Goal: Obtain resource: Download file/media

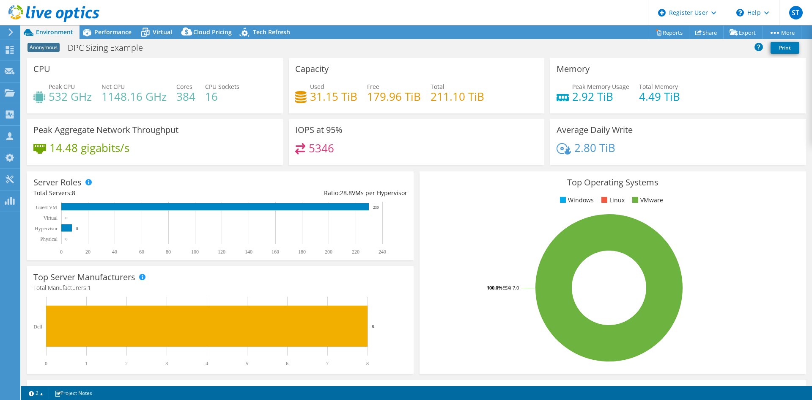
select select "EUFrankfurt"
select select "EUR"
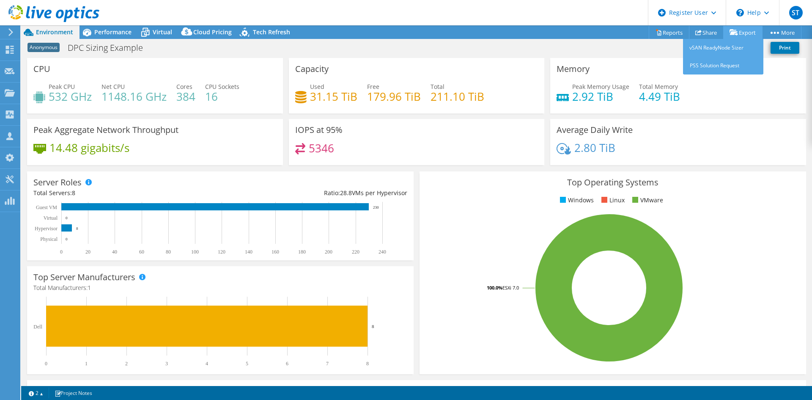
click at [750, 31] on link "Export" at bounding box center [742, 32] width 39 height 13
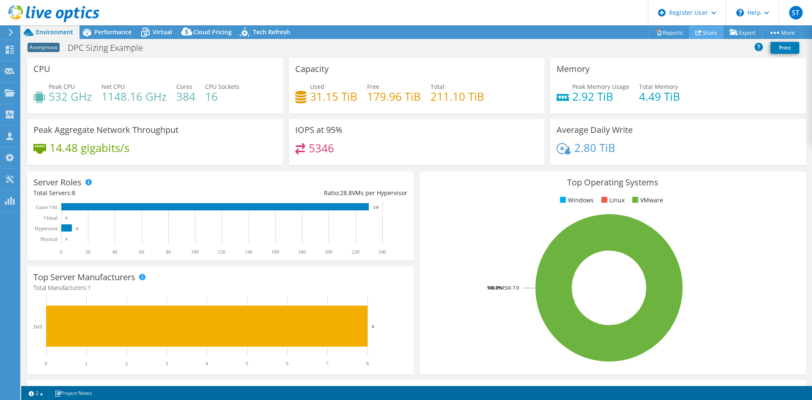
click at [707, 31] on link "Share" at bounding box center [706, 32] width 35 height 13
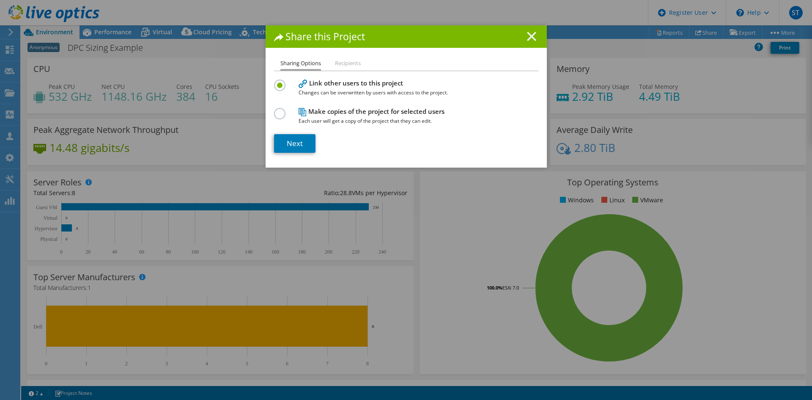
click at [530, 37] on line at bounding box center [531, 36] width 8 height 8
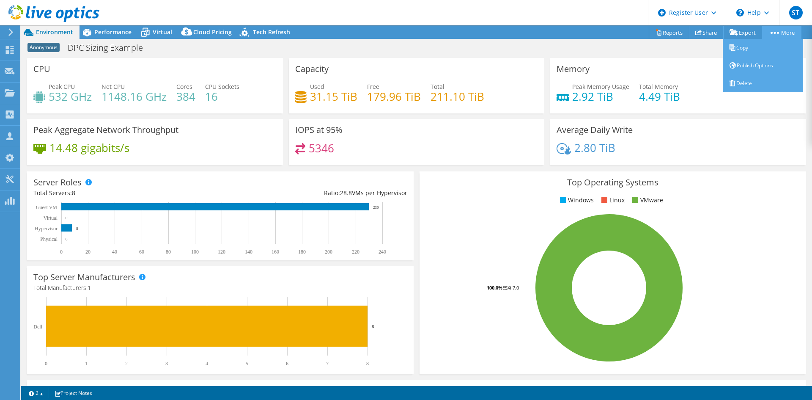
click at [785, 31] on link "More" at bounding box center [781, 32] width 39 height 13
click at [741, 65] on link "Publish Options" at bounding box center [763, 66] width 80 height 18
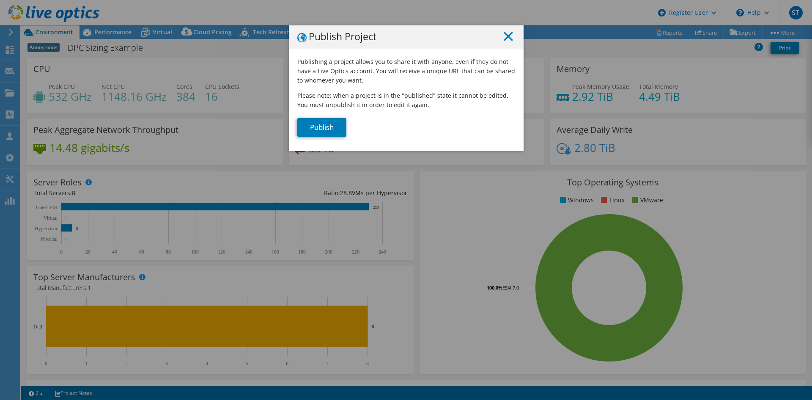
click at [505, 34] on icon at bounding box center [508, 36] width 9 height 9
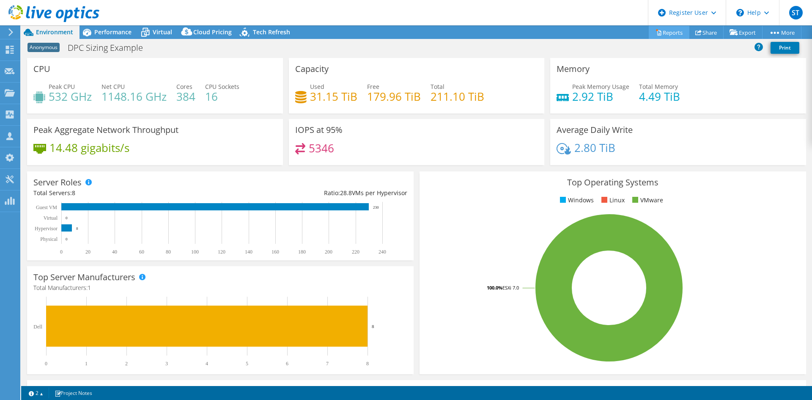
click at [662, 34] on link "Reports" at bounding box center [669, 32] width 41 height 13
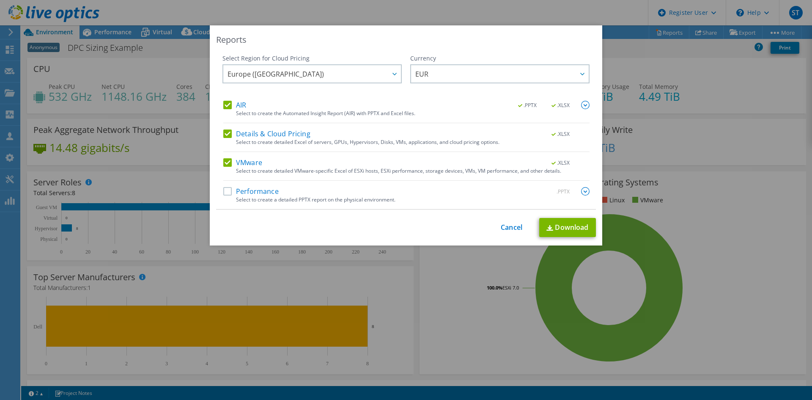
click at [223, 134] on label "Details & Cloud Pricing" at bounding box center [266, 133] width 87 height 8
click at [0, 0] on input "Details & Cloud Pricing" at bounding box center [0, 0] width 0 height 0
click at [223, 134] on label "Details & Cloud Pricing" at bounding box center [266, 133] width 87 height 8
click at [0, 0] on input "Details & Cloud Pricing" at bounding box center [0, 0] width 0 height 0
click at [558, 225] on link "Download" at bounding box center [567, 227] width 57 height 19
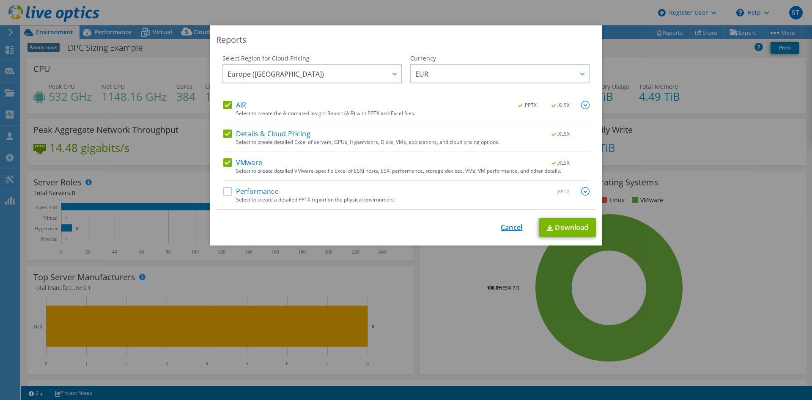
click at [507, 228] on link "Cancel" at bounding box center [512, 227] width 22 height 8
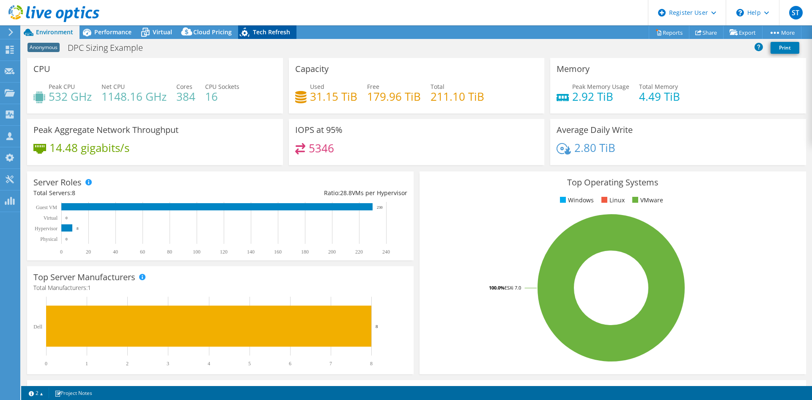
click at [253, 34] on span "Tech Refresh" at bounding box center [271, 32] width 37 height 8
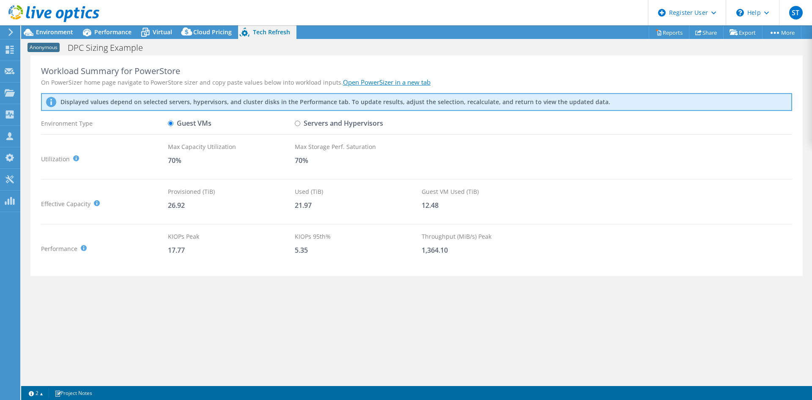
click at [296, 124] on input "Servers and Hypervisors" at bounding box center [297, 123] width 5 height 5
radio input "true"
click at [53, 30] on span "Environment" at bounding box center [54, 32] width 37 height 8
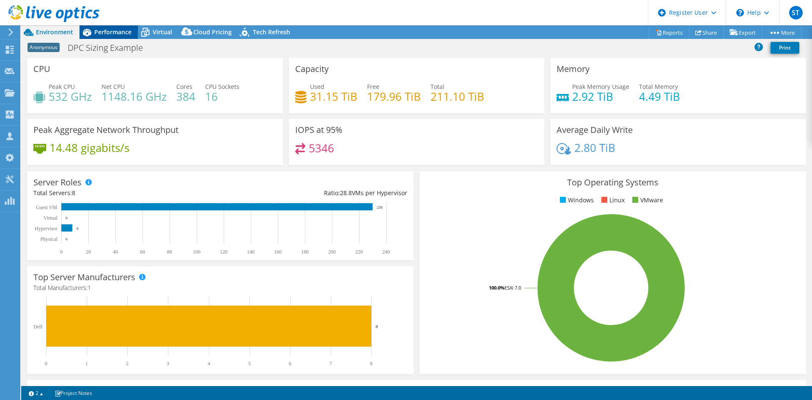
click at [105, 35] on span "Performance" at bounding box center [112, 32] width 37 height 8
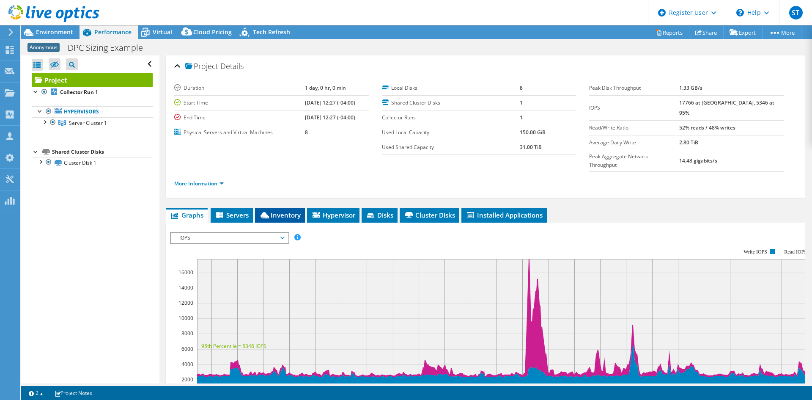
click at [279, 211] on span "Inventory" at bounding box center [279, 215] width 41 height 8
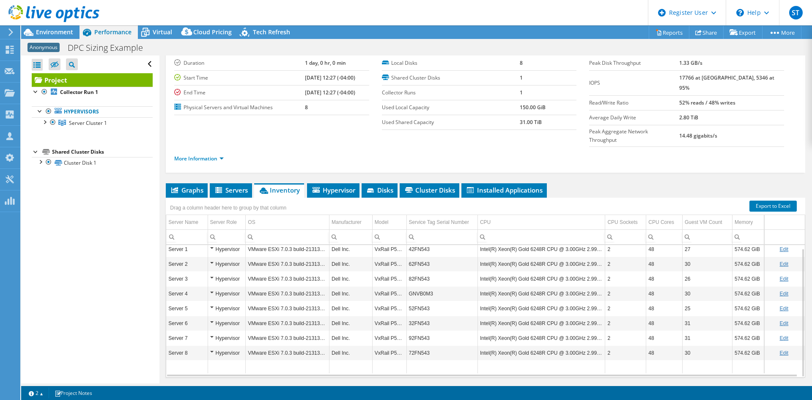
scroll to position [34, 0]
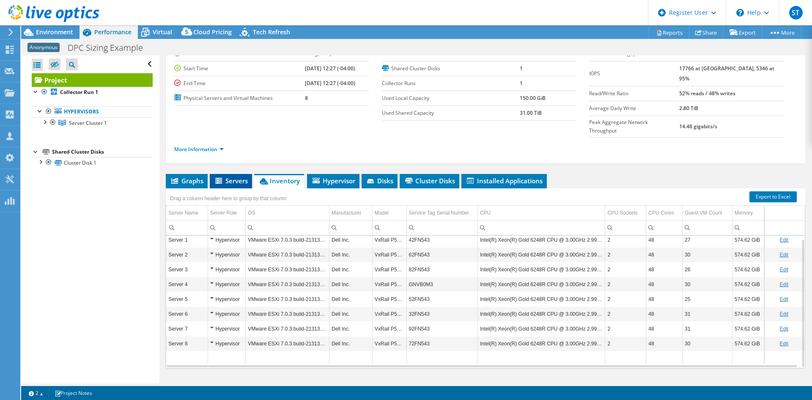
click at [223, 178] on icon at bounding box center [219, 181] width 8 height 7
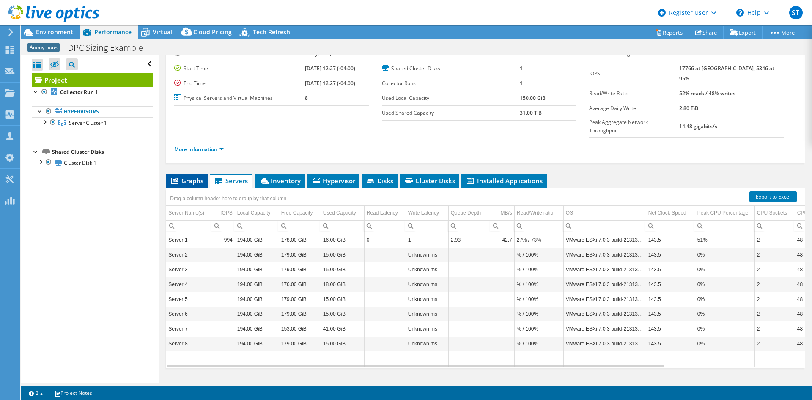
click at [186, 176] on span "Graphs" at bounding box center [186, 180] width 33 height 8
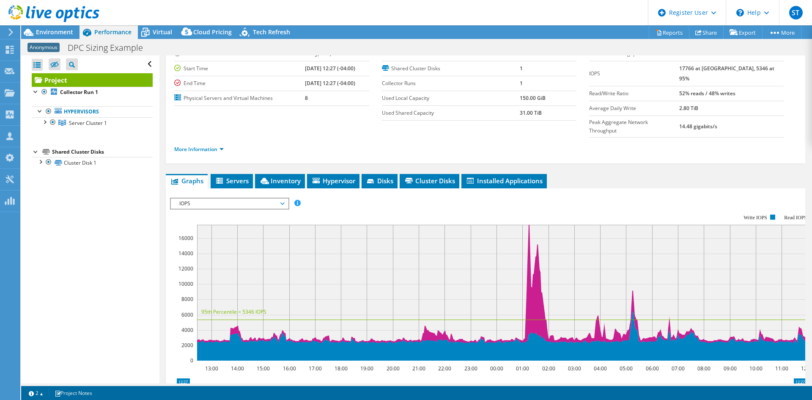
scroll to position [0, 0]
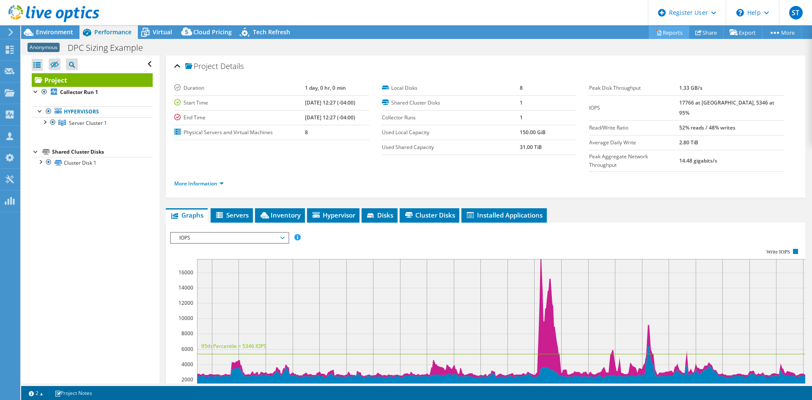
click at [666, 33] on link "Reports" at bounding box center [669, 32] width 41 height 13
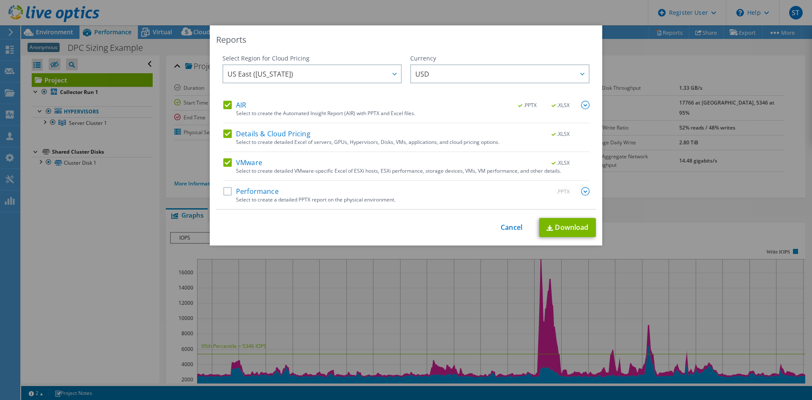
click at [223, 189] on label "Performance" at bounding box center [250, 191] width 55 height 8
click at [0, 0] on input "Performance" at bounding box center [0, 0] width 0 height 0
click at [556, 228] on link "Download" at bounding box center [567, 227] width 57 height 19
click at [508, 229] on link "Cancel" at bounding box center [512, 227] width 22 height 8
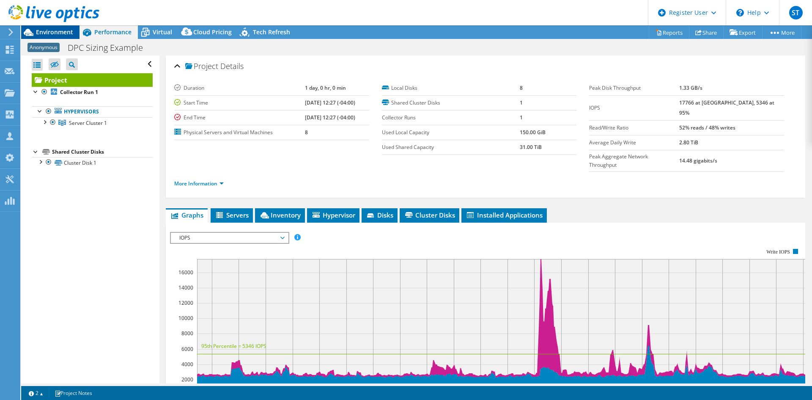
click at [54, 29] on span "Environment" at bounding box center [54, 32] width 37 height 8
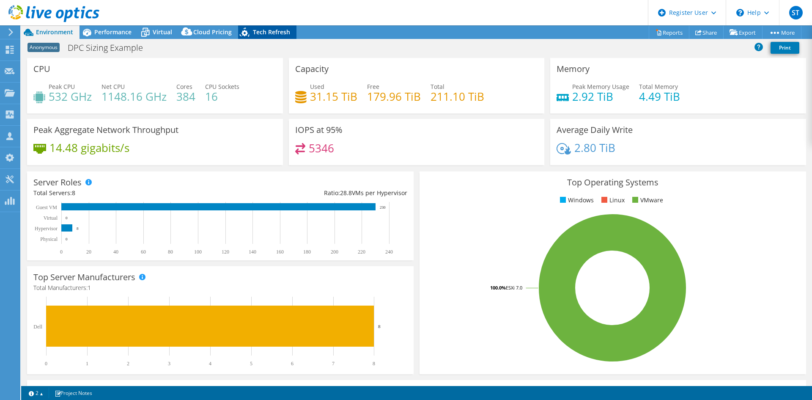
click at [288, 33] on span "Tech Refresh" at bounding box center [271, 32] width 37 height 8
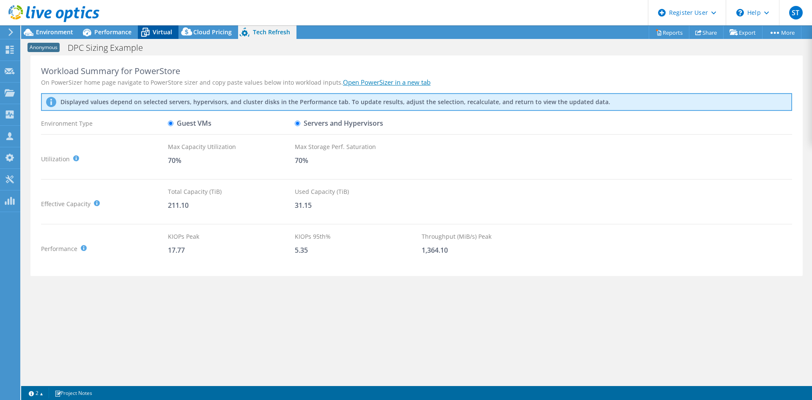
click at [158, 30] on span "Virtual" at bounding box center [162, 32] width 19 height 8
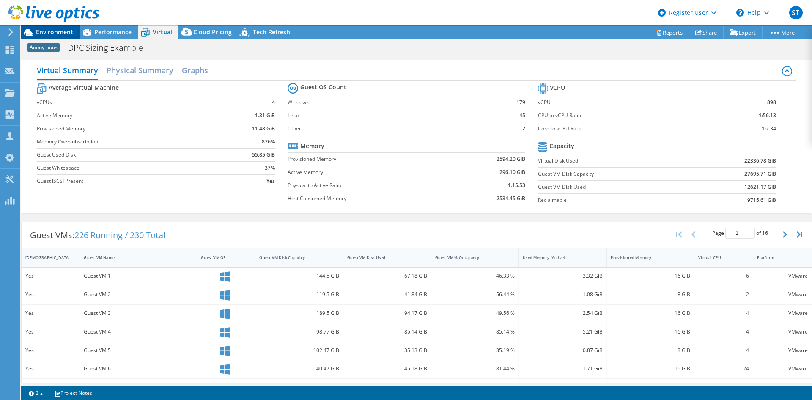
click at [41, 31] on span "Environment" at bounding box center [54, 32] width 37 height 8
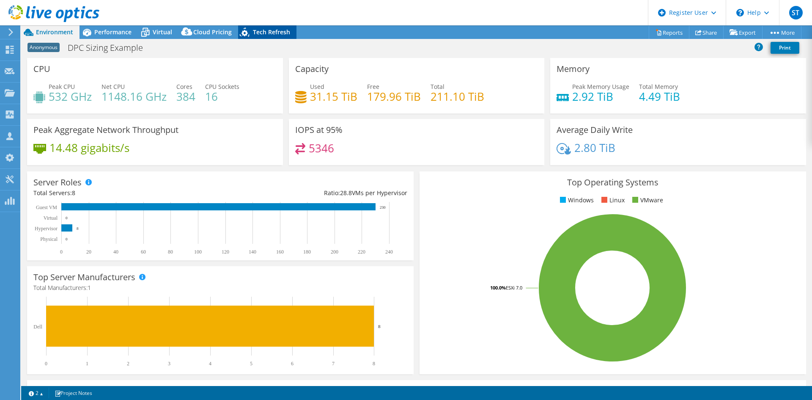
click at [270, 33] on span "Tech Refresh" at bounding box center [271, 32] width 37 height 8
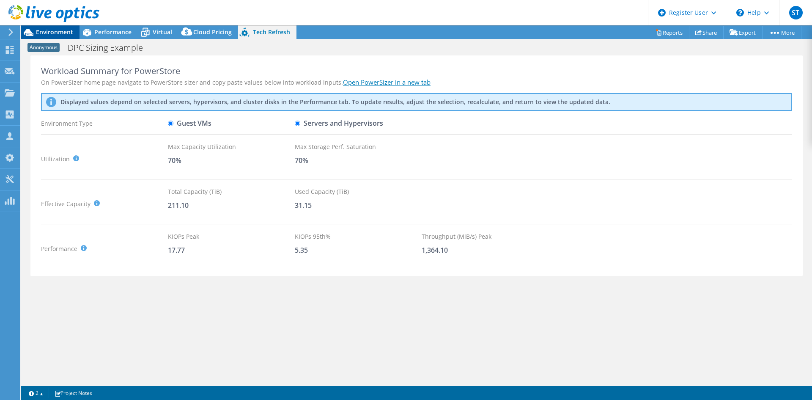
click at [53, 30] on span "Environment" at bounding box center [54, 32] width 37 height 8
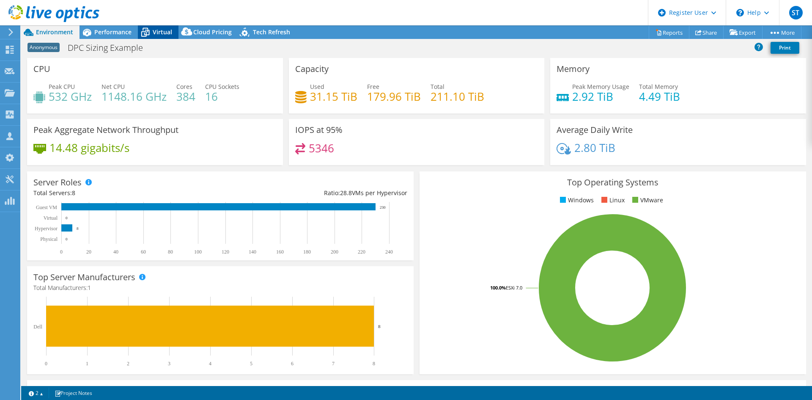
click at [154, 30] on span "Virtual" at bounding box center [162, 32] width 19 height 8
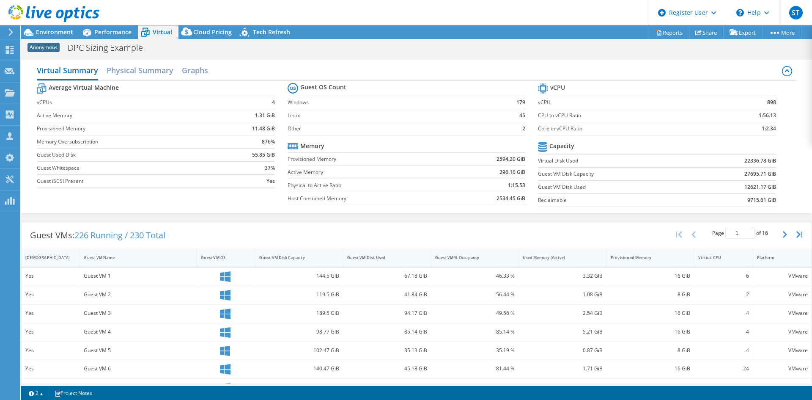
click at [193, 173] on td "Guest Whitespace" at bounding box center [130, 167] width 186 height 13
click at [49, 30] on span "Environment" at bounding box center [54, 32] width 37 height 8
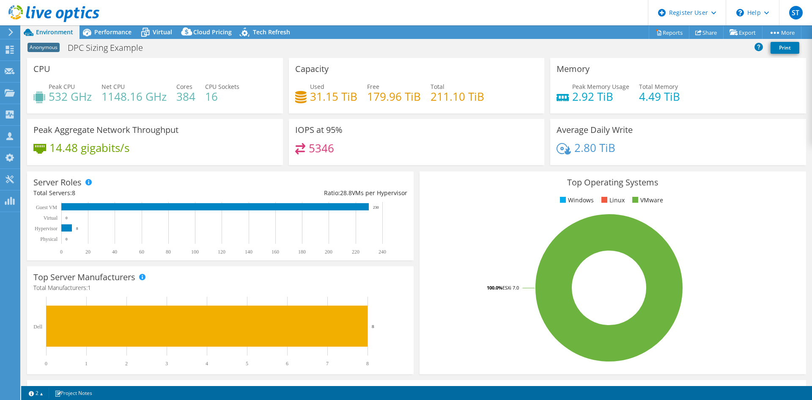
select select "USEast"
select select "USD"
click at [287, 49] on div "Anonymous DPC Sizing Example Print" at bounding box center [416, 48] width 791 height 16
